Goal: Information Seeking & Learning: Learn about a topic

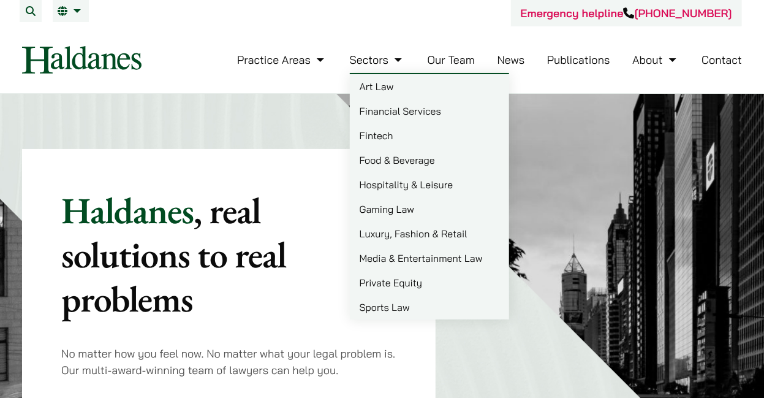
click at [565, 63] on link "Publications" at bounding box center [578, 60] width 63 height 14
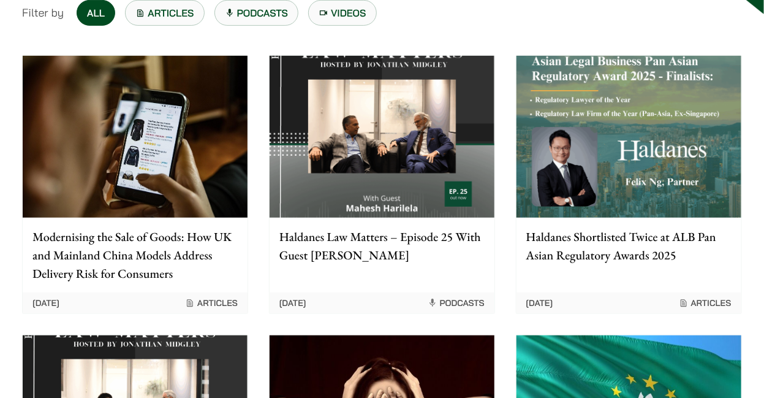
scroll to position [181, 0]
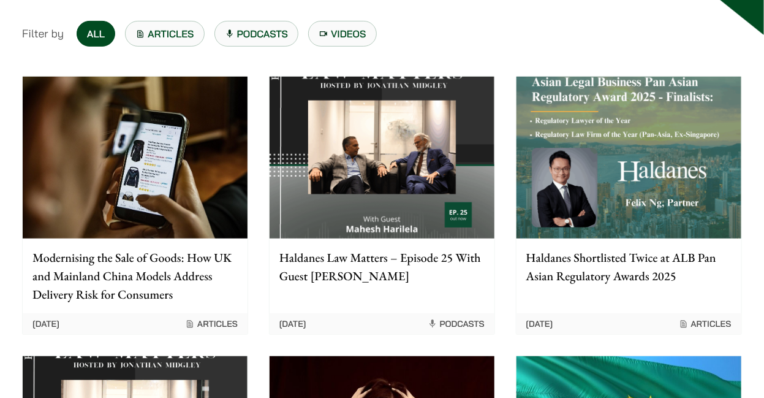
click at [135, 283] on p "Modernising the Sale of Goods: How UK and Mainland China Models Address Deliver…" at bounding box center [134, 275] width 205 height 55
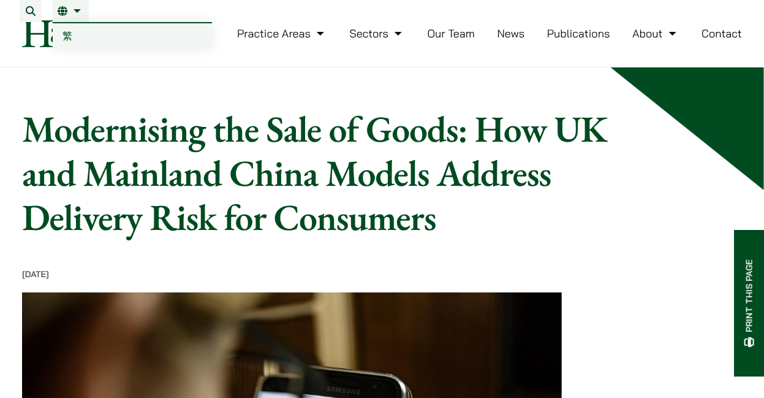
click at [70, 29] on span "繁" at bounding box center [68, 35] width 10 height 12
